Goal: Information Seeking & Learning: Learn about a topic

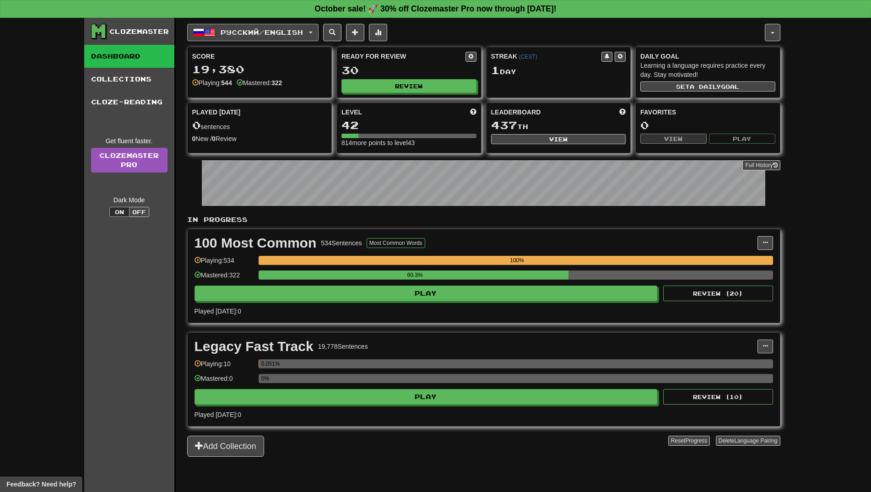
click at [278, 34] on span "Русский / English" at bounding box center [262, 32] width 82 height 8
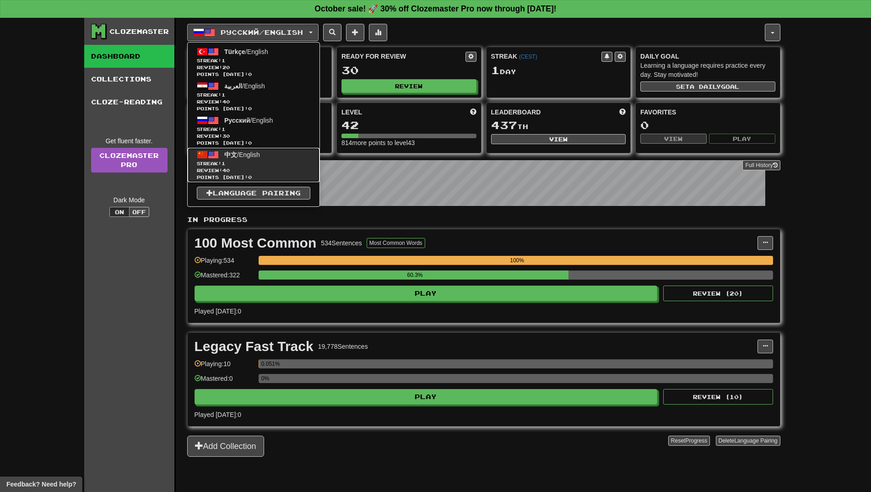
click at [267, 149] on link "中文 / English Streak: 1 Review: 40 Points today: 0" at bounding box center [254, 165] width 132 height 34
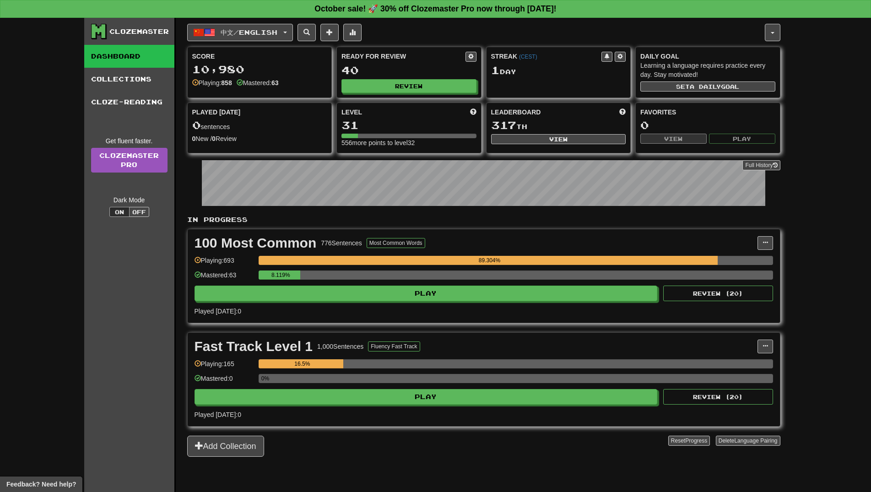
click at [467, 285] on div "8.119%" at bounding box center [516, 278] width 515 height 15
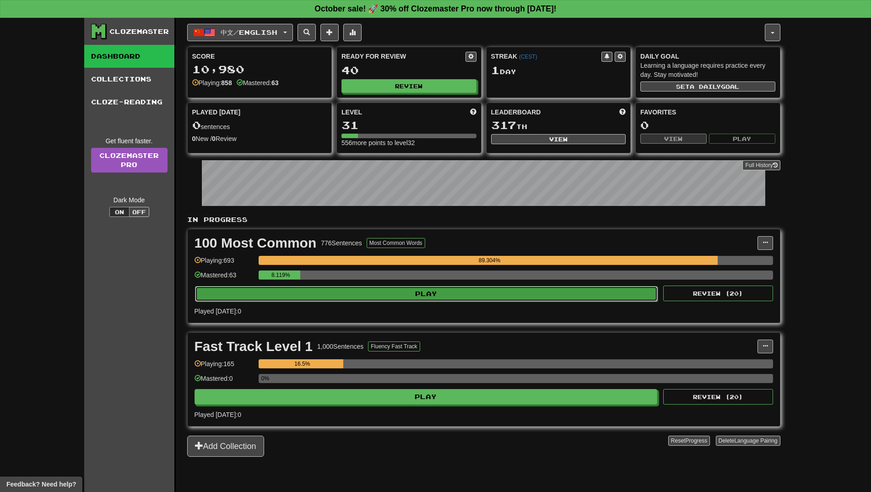
click at [471, 290] on button "Play" at bounding box center [426, 294] width 463 height 16
select select "**"
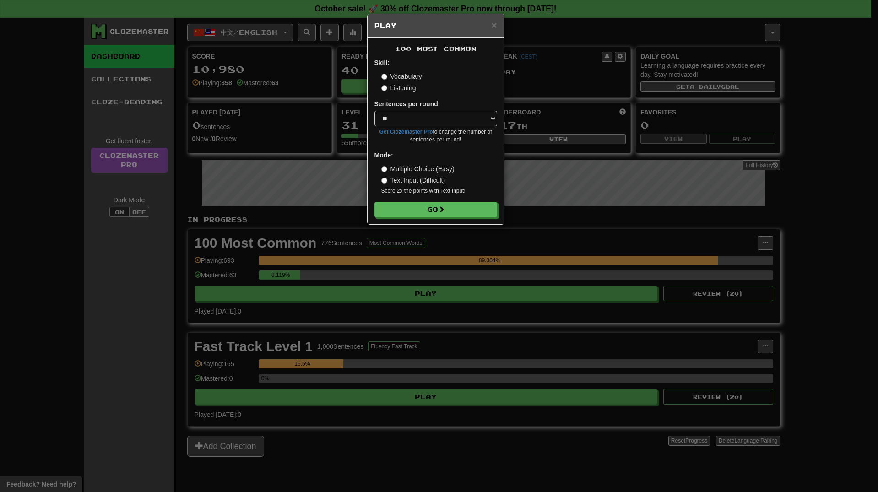
click at [454, 220] on div "100 Most Common Skill: Vocabulary Listening Sentences per round: * ** ** ** ** …" at bounding box center [436, 131] width 136 height 187
click at [451, 206] on button "Go" at bounding box center [436, 210] width 123 height 16
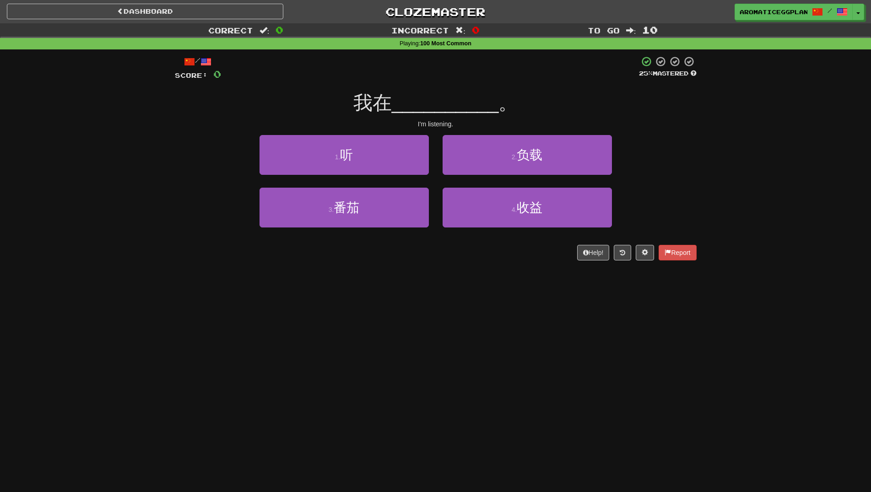
click at [216, 162] on div "1 . 听 2 . 负载" at bounding box center [435, 161] width 549 height 53
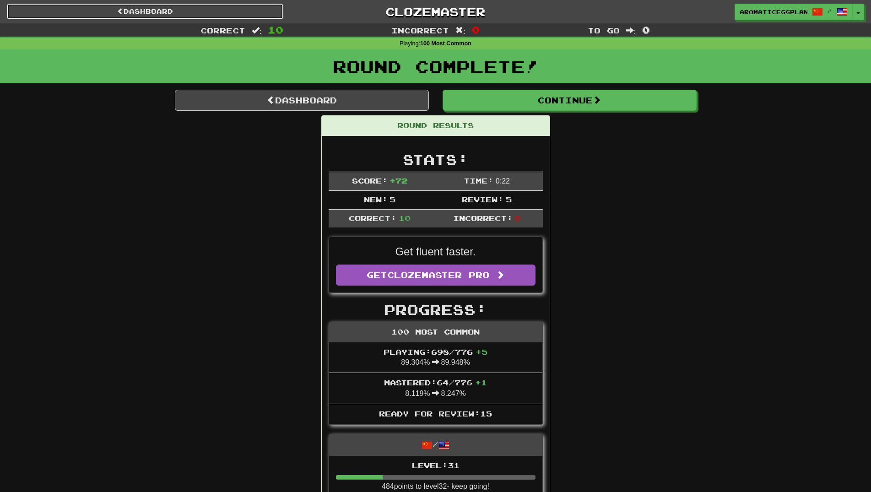
click at [141, 11] on link "Dashboard" at bounding box center [145, 12] width 277 height 16
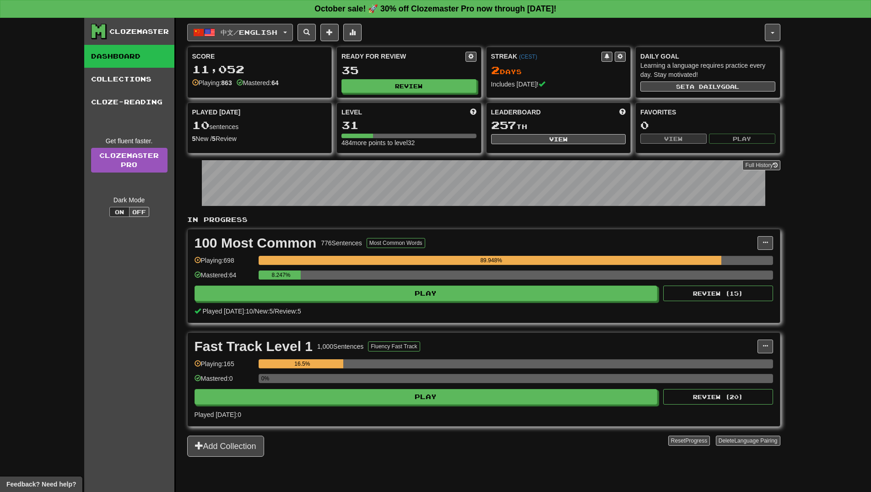
click at [212, 32] on span "button" at bounding box center [209, 32] width 11 height 11
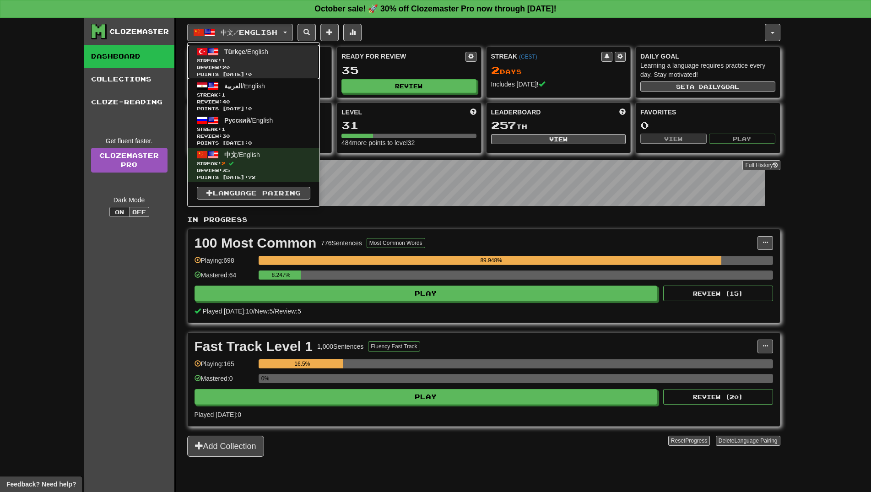
click at [230, 52] on span "Türkçe" at bounding box center [234, 51] width 21 height 7
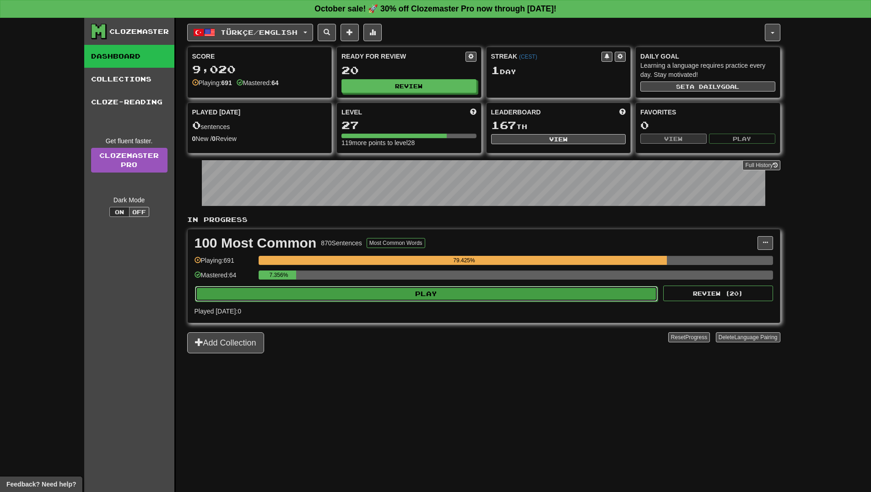
click at [433, 294] on button "Play" at bounding box center [426, 294] width 463 height 16
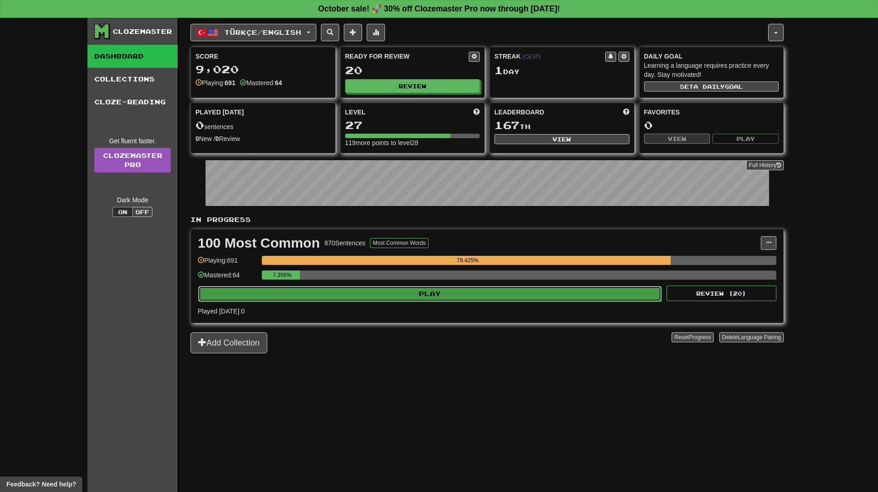
select select "**"
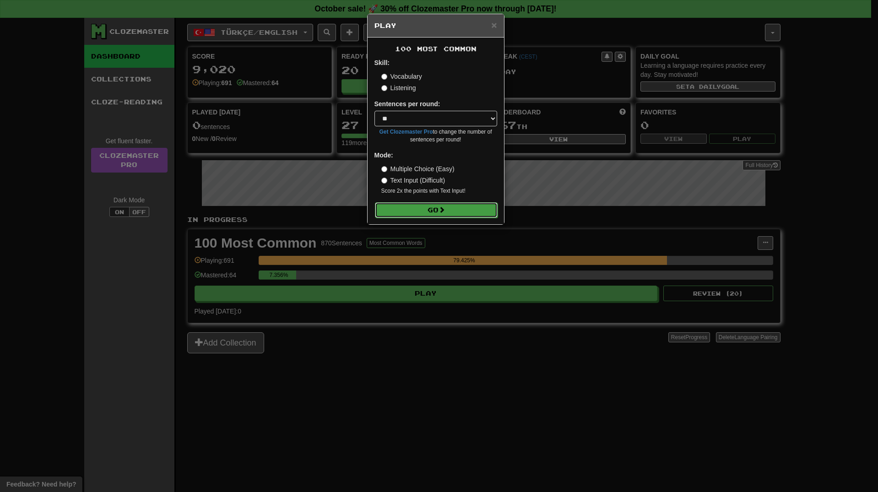
click at [458, 216] on button "Go" at bounding box center [436, 210] width 123 height 16
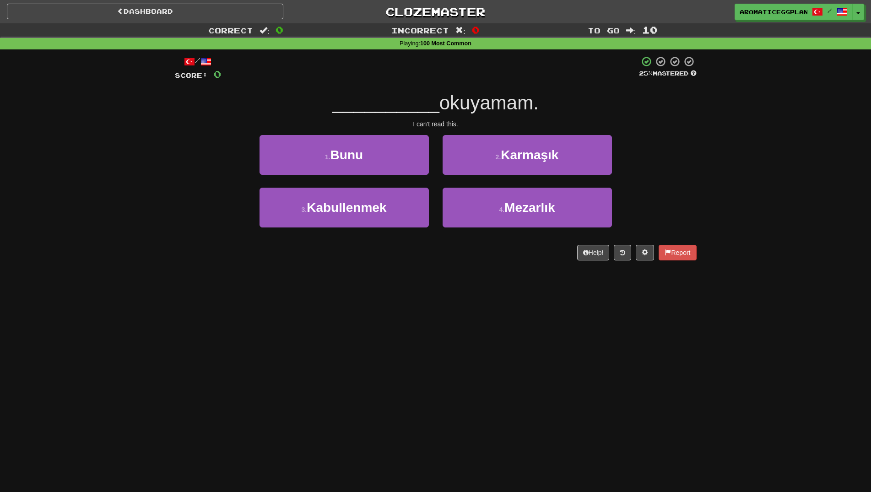
click at [255, 242] on div "/ Score: 0 25 % Mastered __________ [PERSON_NAME]. I can't read this. 1 . Bunu …" at bounding box center [436, 158] width 522 height 205
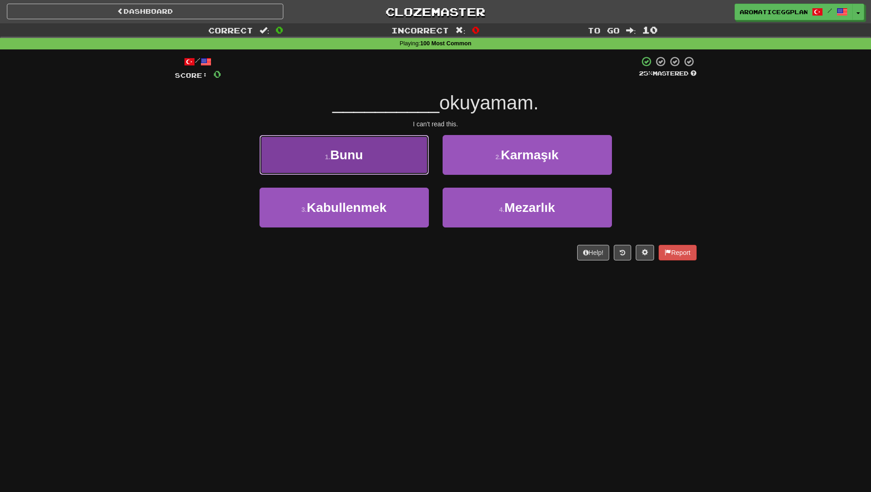
click at [315, 140] on button "1 . Bunu" at bounding box center [344, 155] width 169 height 40
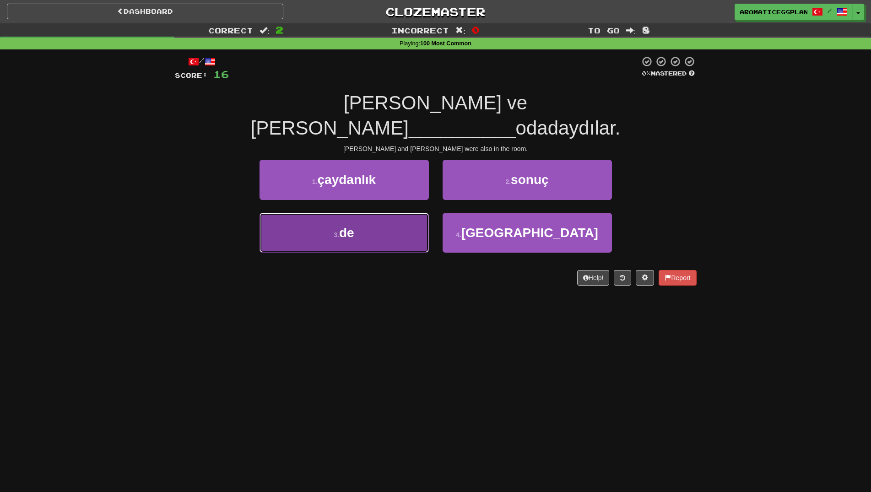
click at [334, 219] on button "3 . de" at bounding box center [344, 233] width 169 height 40
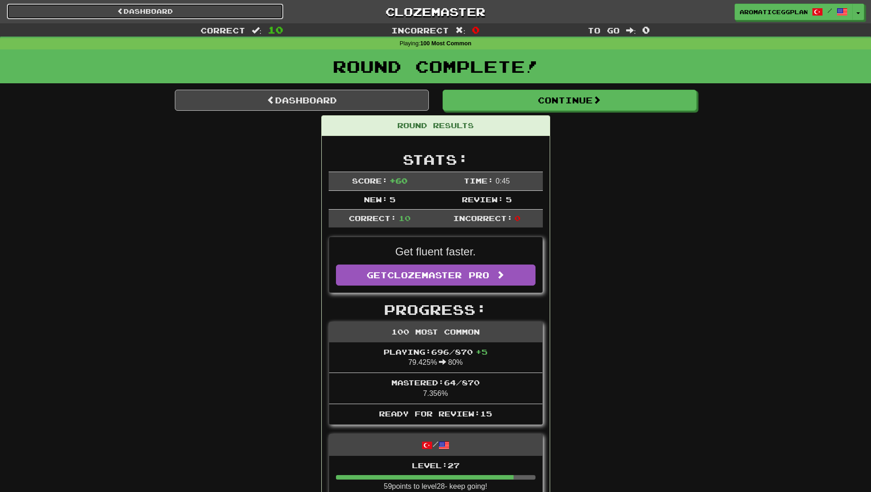
click at [149, 14] on link "Dashboard" at bounding box center [145, 12] width 277 height 16
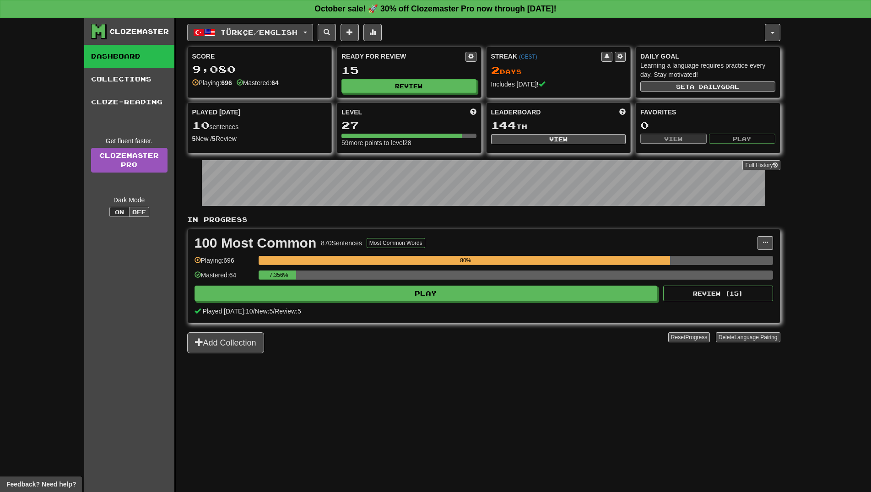
click at [224, 35] on span "Türkçe / English" at bounding box center [259, 32] width 77 height 8
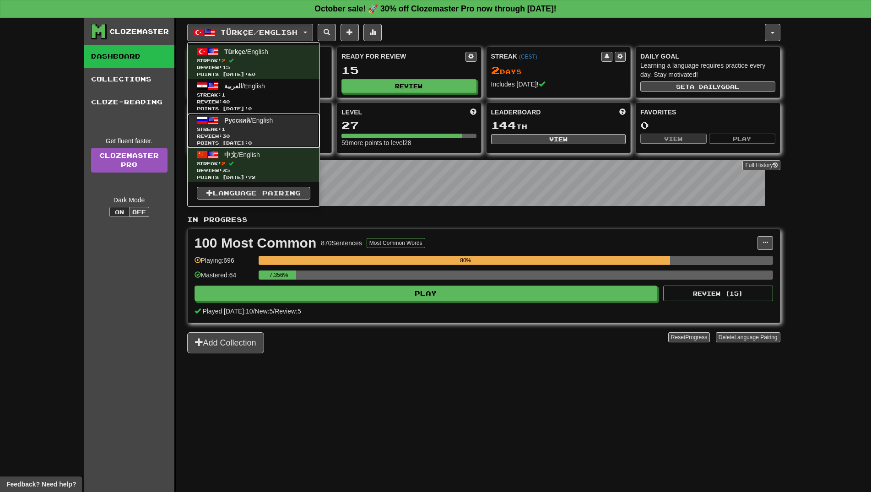
click at [278, 143] on span "Points today: 0" at bounding box center [254, 143] width 114 height 7
